Goal: Check status: Check status

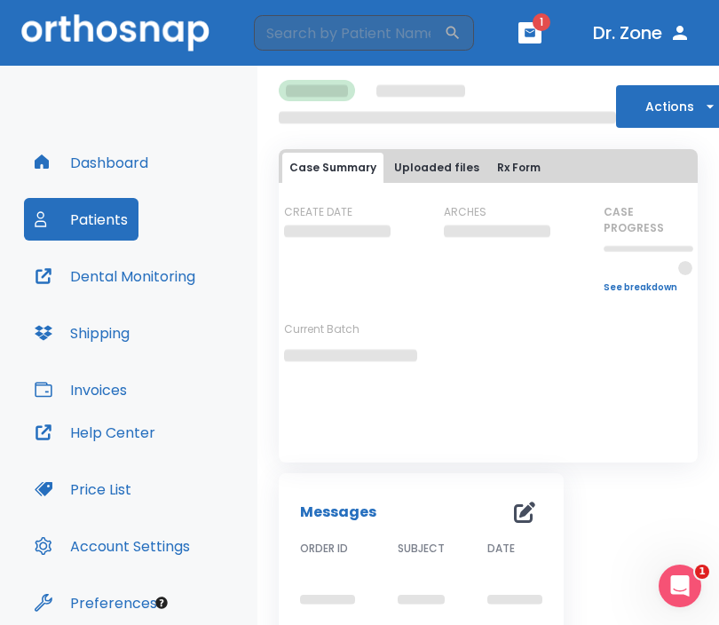
click at [194, 97] on div "Dashboard Patients Dental Monitoring Shipping Invoices Help Center Price List A…" at bounding box center [128, 358] width 257 height 584
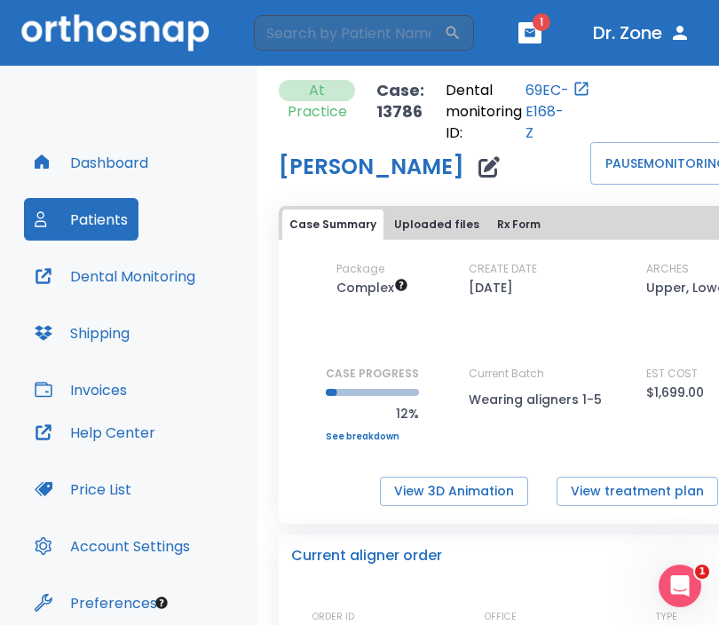
click at [167, 100] on div "Dashboard Patients Dental Monitoring Shipping Invoices Help Center Price List A…" at bounding box center [128, 358] width 257 height 584
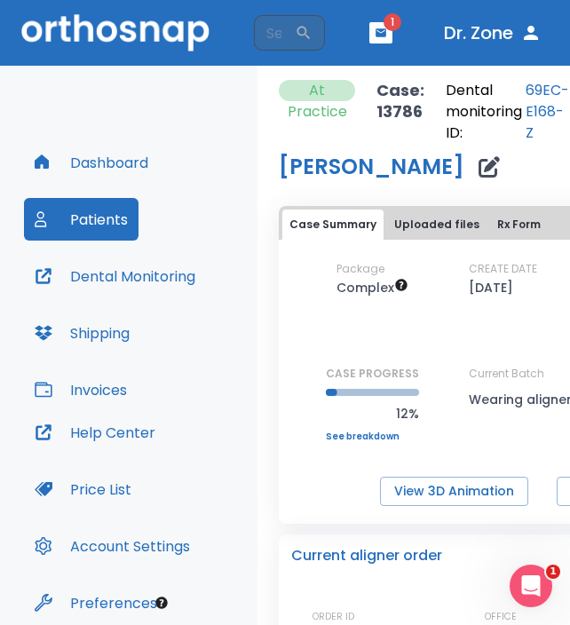
click at [178, 104] on div "Dashboard Patients Dental Monitoring Shipping Invoices Help Center Price List A…" at bounding box center [128, 358] width 257 height 584
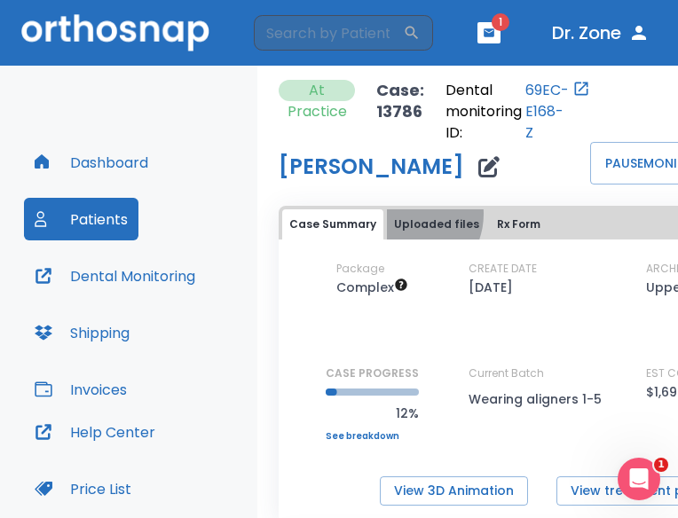
click at [401, 214] on button "Uploaded files" at bounding box center [436, 225] width 99 height 30
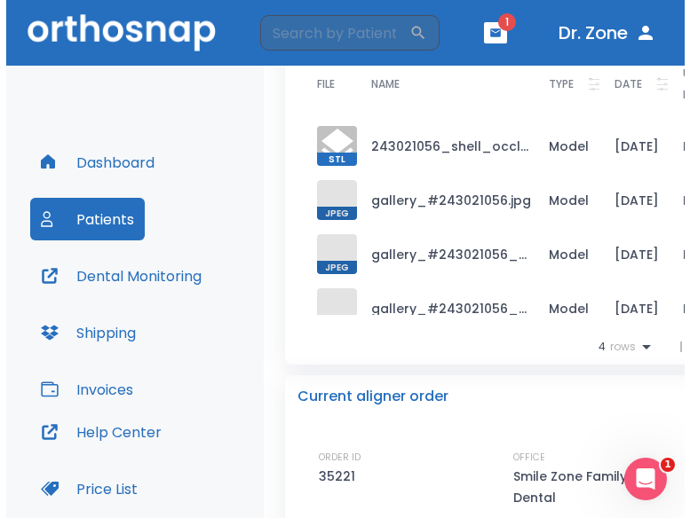
scroll to position [266, 0]
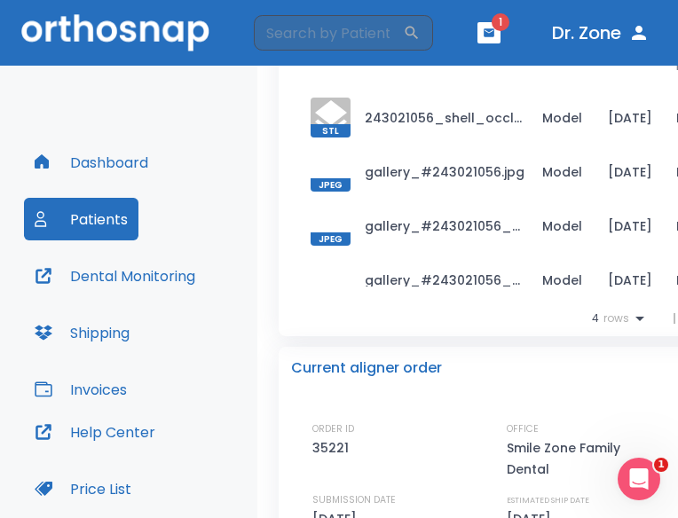
click at [436, 115] on td "243021056_shell_occlusion_l.stl_simplified.stl" at bounding box center [440, 118] width 178 height 54
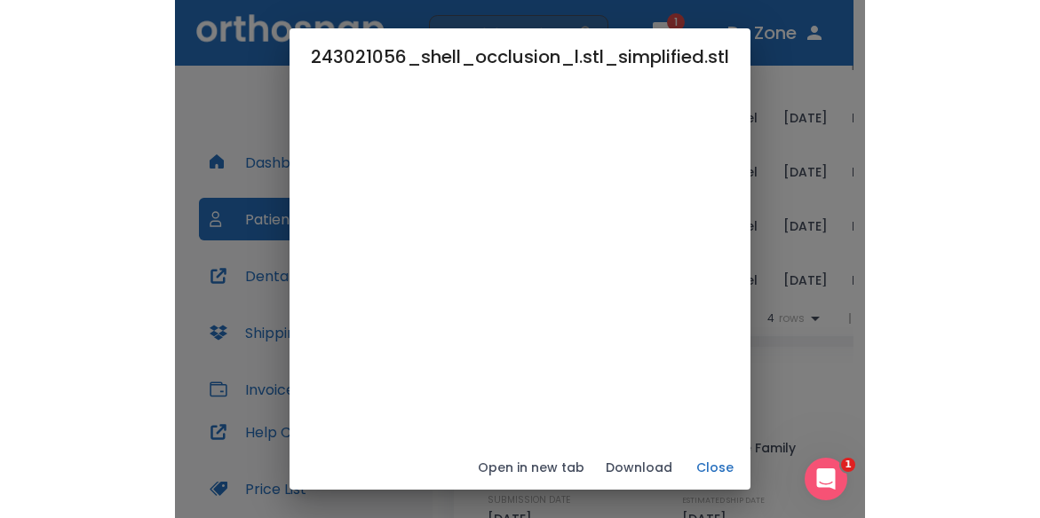
scroll to position [12, 0]
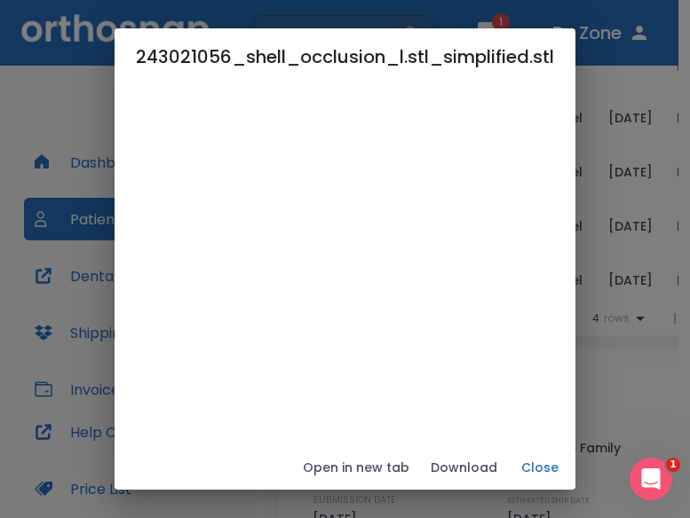
click at [528, 471] on button "Close" at bounding box center [539, 468] width 57 height 29
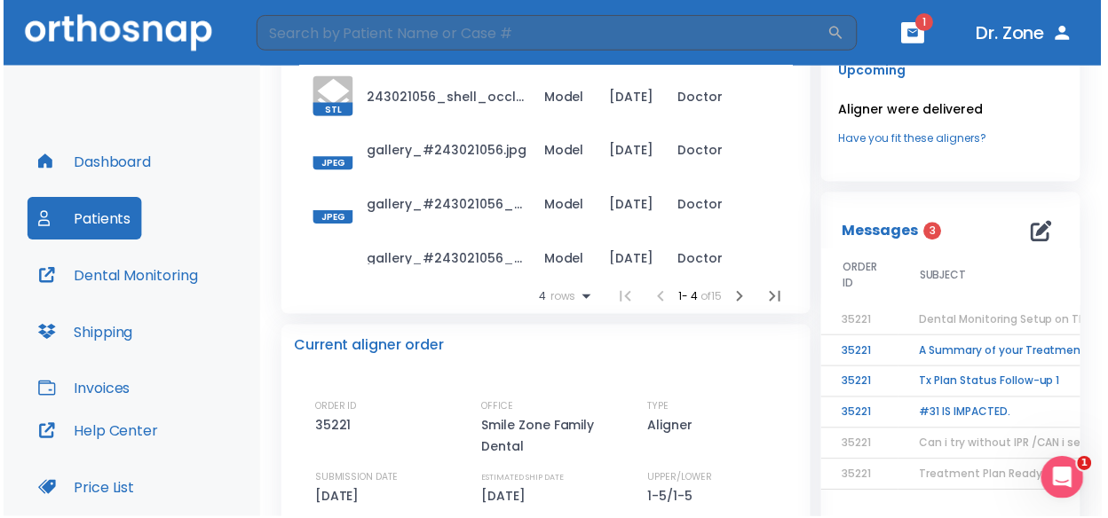
scroll to position [224, 0]
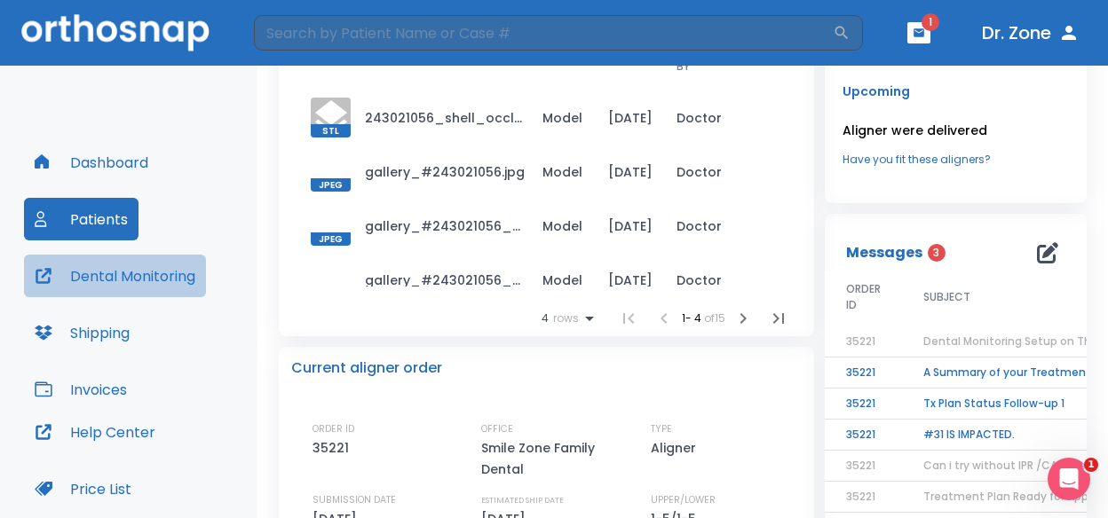
click at [143, 286] on button "Dental Monitoring" at bounding box center [115, 276] width 182 height 43
